Goal: Task Accomplishment & Management: Manage account settings

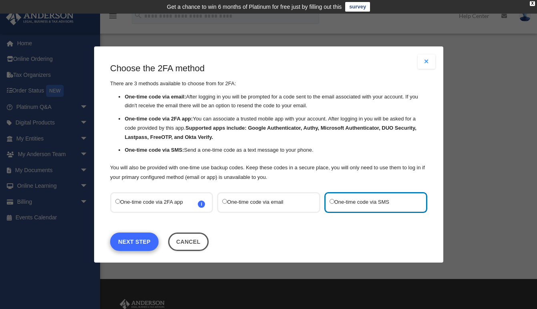
click at [139, 237] on link "Next Step" at bounding box center [134, 241] width 48 height 18
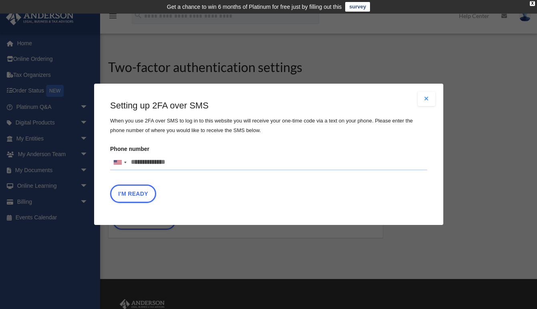
click at [179, 157] on input "Phone number United States +1 United Kingdom +44 Afghanistan (‫افغانستان‬‎) +93…" at bounding box center [268, 163] width 317 height 16
type input "**********"
click at [135, 191] on button "I'm Ready" at bounding box center [133, 194] width 46 height 18
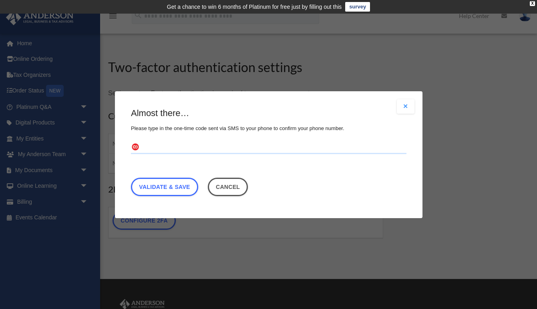
click at [154, 144] on input "text" at bounding box center [269, 147] width 276 height 13
type input "******"
click at [153, 188] on link "Validate & Save" at bounding box center [164, 186] width 67 height 18
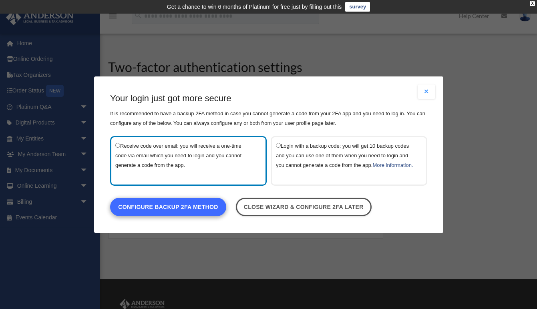
click at [158, 211] on link "Configure backup 2FA method" at bounding box center [168, 206] width 116 height 18
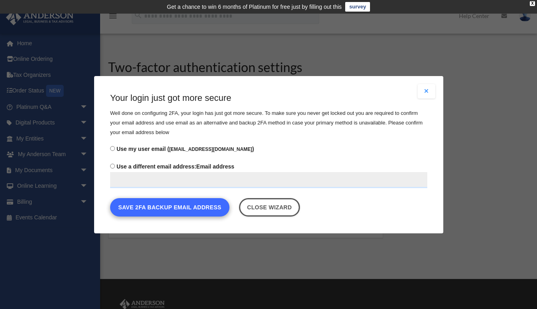
click at [151, 206] on button "Save 2FA backup email address" at bounding box center [169, 207] width 119 height 18
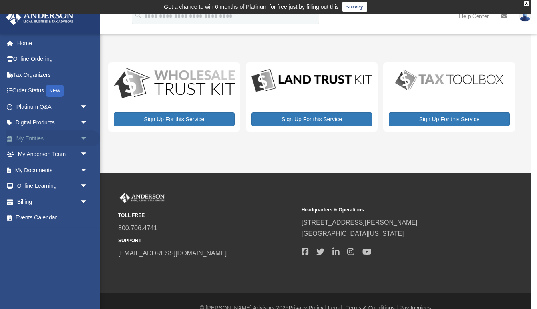
click at [38, 137] on link "My Entities arrow_drop_down" at bounding box center [53, 139] width 95 height 16
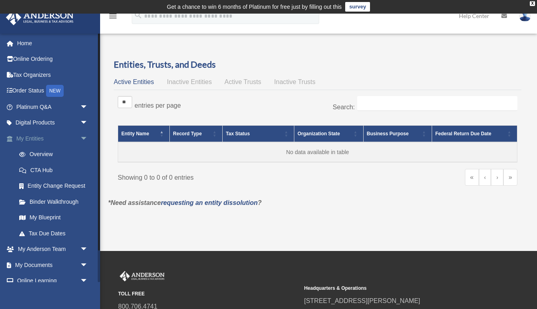
click at [84, 135] on span "arrow_drop_down" at bounding box center [88, 139] width 16 height 16
